Goal: Task Accomplishment & Management: Manage account settings

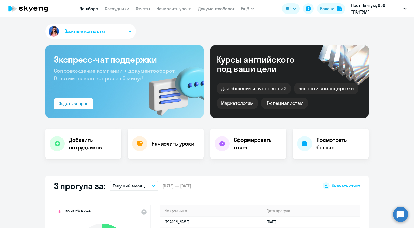
click at [183, 5] on app-menu-item-link "Начислить уроки" at bounding box center [174, 8] width 35 height 7
click at [180, 6] on link "Начислить уроки" at bounding box center [174, 8] width 35 height 5
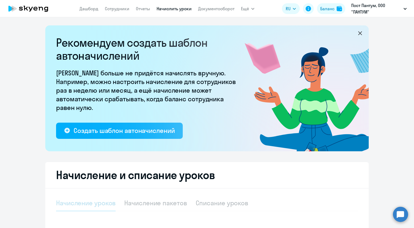
select select "10"
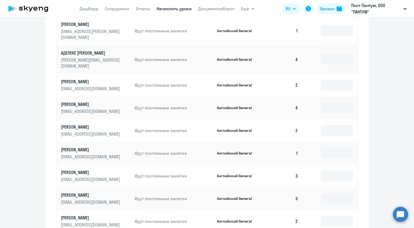
scroll to position [270, 0]
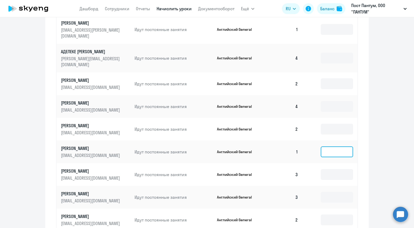
click at [328, 146] on input at bounding box center [337, 151] width 32 height 11
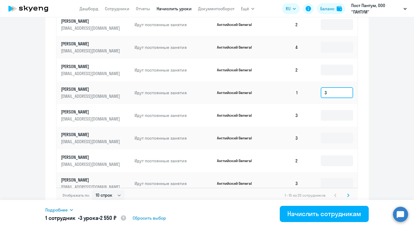
scroll to position [329, 0]
type input "3"
click at [348, 191] on svg-icon at bounding box center [348, 194] width 6 height 6
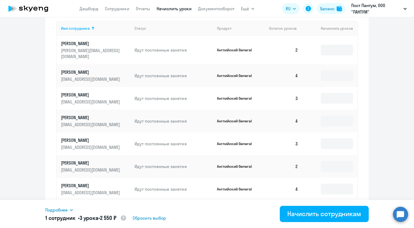
scroll to position [248, 0]
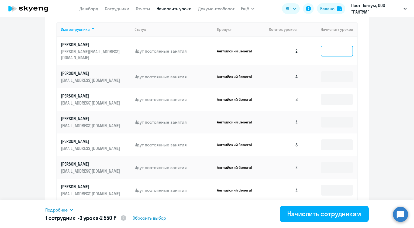
click at [331, 47] on input at bounding box center [337, 51] width 32 height 11
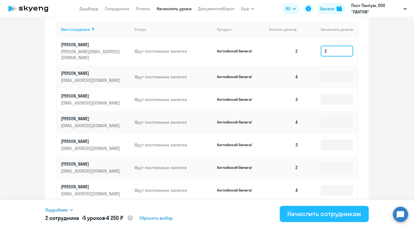
type input "2"
click at [319, 217] on div "Начислить сотрудникам" at bounding box center [324, 213] width 74 height 9
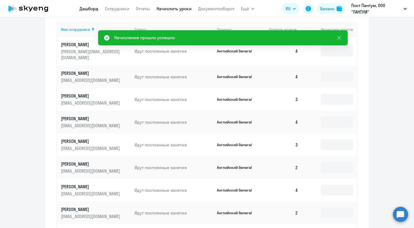
click at [86, 9] on link "Дашборд" at bounding box center [89, 8] width 19 height 5
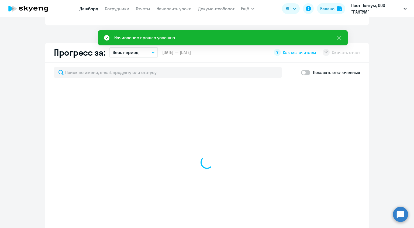
scroll to position [286, 0]
select select "30"
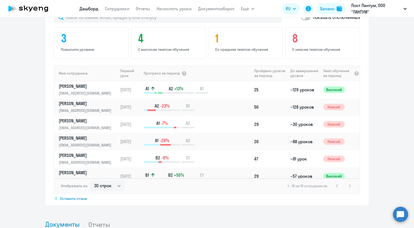
scroll to position [340, 0]
